Goal: Task Accomplishment & Management: Use online tool/utility

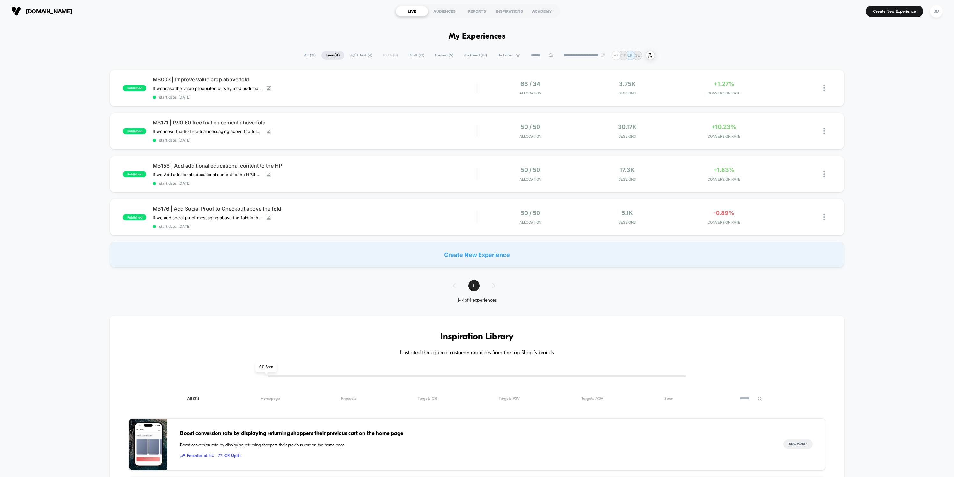
click at [438, 55] on span "Paused ( 5 )" at bounding box center [444, 55] width 28 height 9
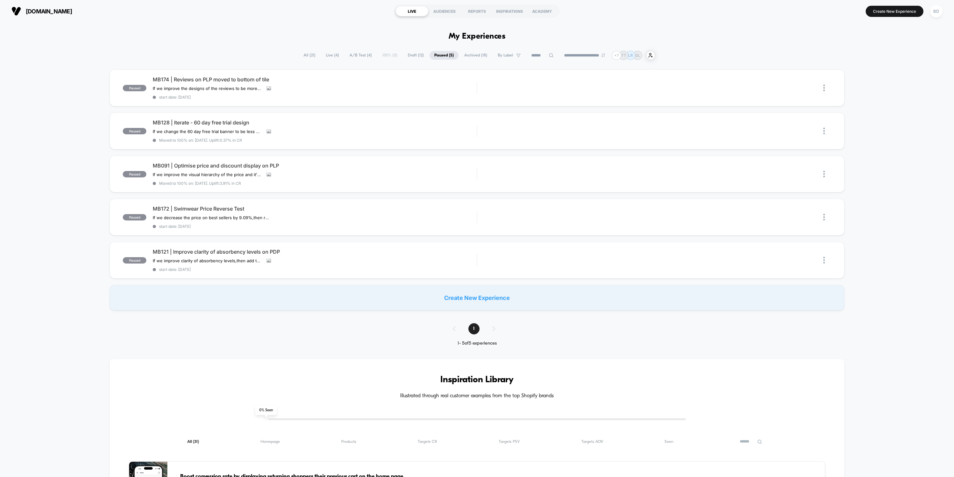
click at [329, 56] on span "Live ( 4 )" at bounding box center [332, 55] width 23 height 9
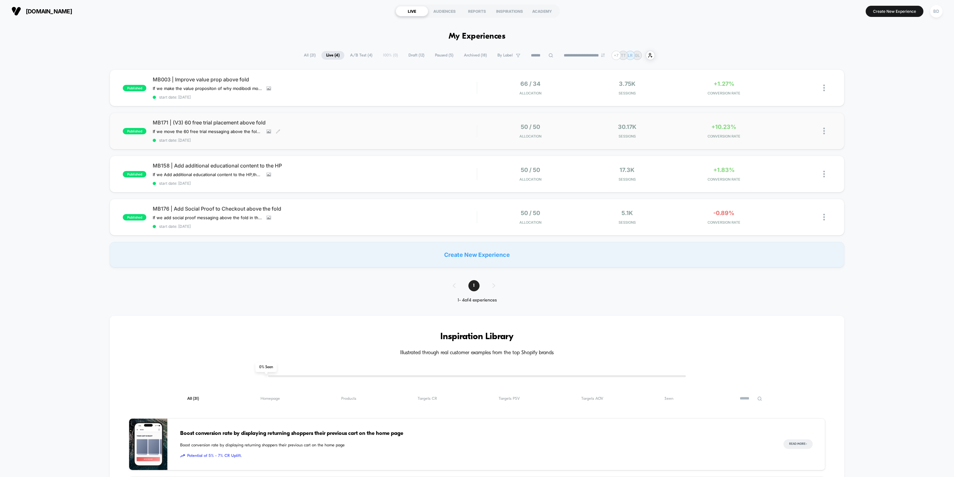
click at [260, 121] on span "MB171 | (V3) 60 free trial placement above fold" at bounding box center [315, 122] width 324 height 6
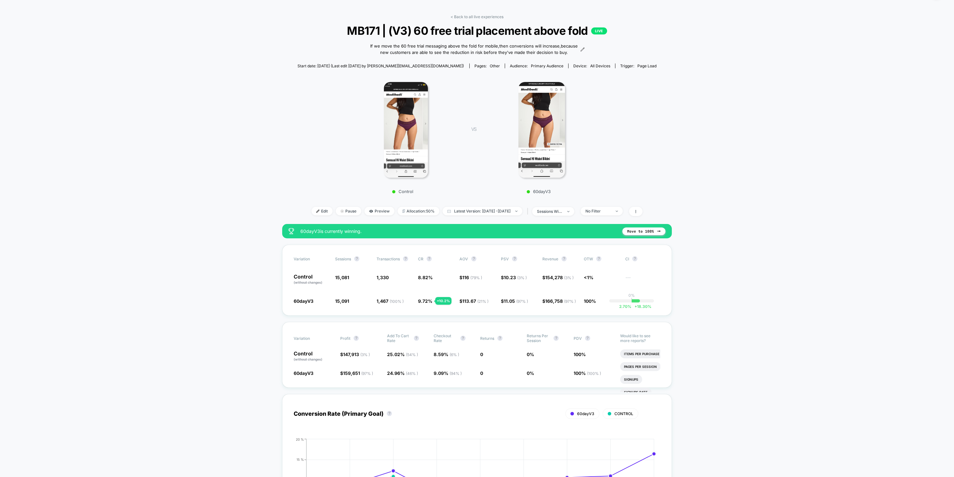
scroll to position [13, 0]
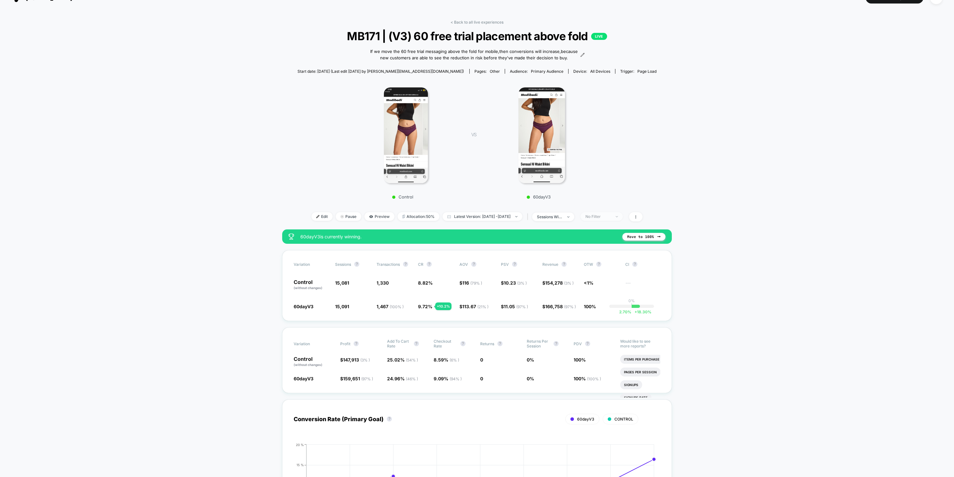
click at [611, 217] on div "No Filter" at bounding box center [599, 216] width 26 height 5
click at [609, 253] on span "Desktop Visitors" at bounding box center [609, 252] width 34 height 5
click at [612, 311] on button "Save" at bounding box center [611, 309] width 58 height 11
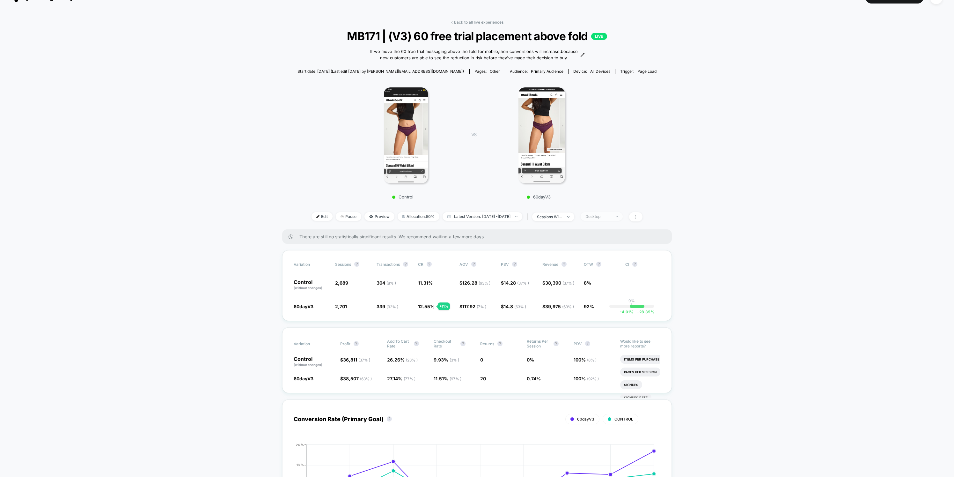
click at [611, 217] on div "Desktop" at bounding box center [599, 216] width 26 height 5
click at [611, 237] on div "Mobile Visitors" at bounding box center [602, 240] width 41 height 6
click at [618, 309] on button "Save" at bounding box center [611, 309] width 58 height 11
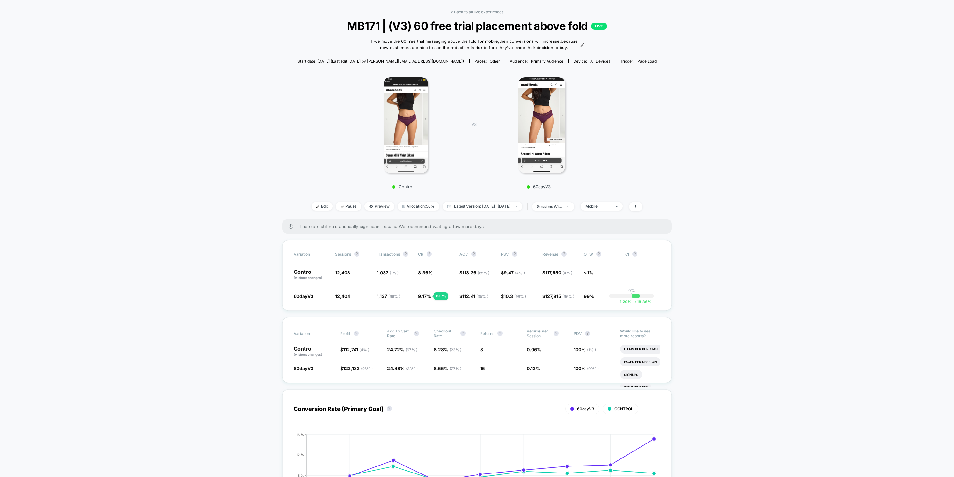
scroll to position [21, 0]
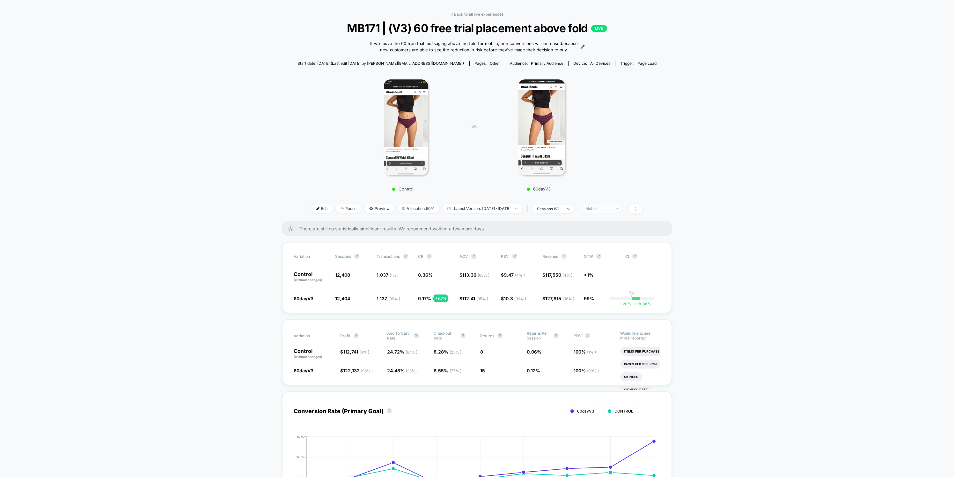
click at [611, 211] on span "Mobile" at bounding box center [602, 208] width 42 height 9
click at [601, 283] on span "No Filter" at bounding box center [601, 282] width 18 height 5
drag, startPoint x: 608, startPoint y: 300, endPoint x: 612, endPoint y: 298, distance: 4.0
click at [608, 299] on button "Save" at bounding box center [611, 301] width 58 height 11
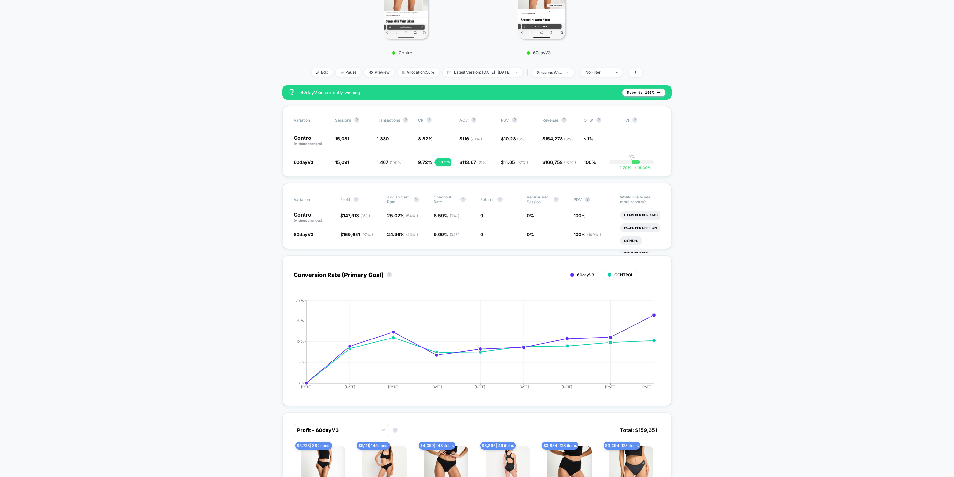
scroll to position [159, 0]
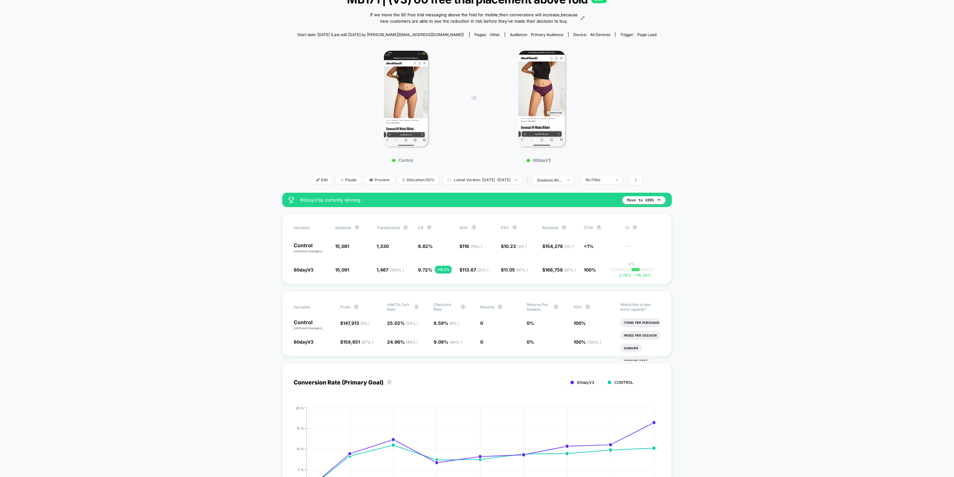
scroll to position [0, 0]
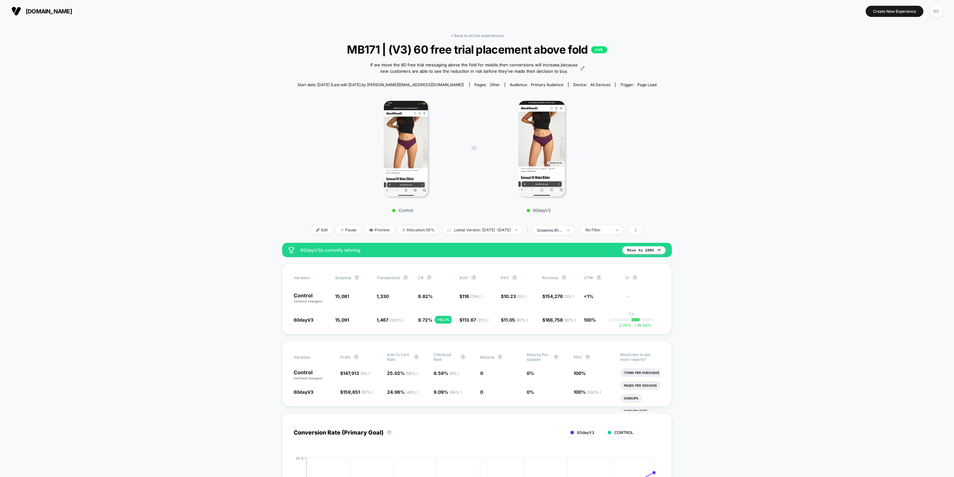
click at [472, 36] on link "< Back to all live experiences" at bounding box center [477, 35] width 53 height 5
